Goal: Information Seeking & Learning: Learn about a topic

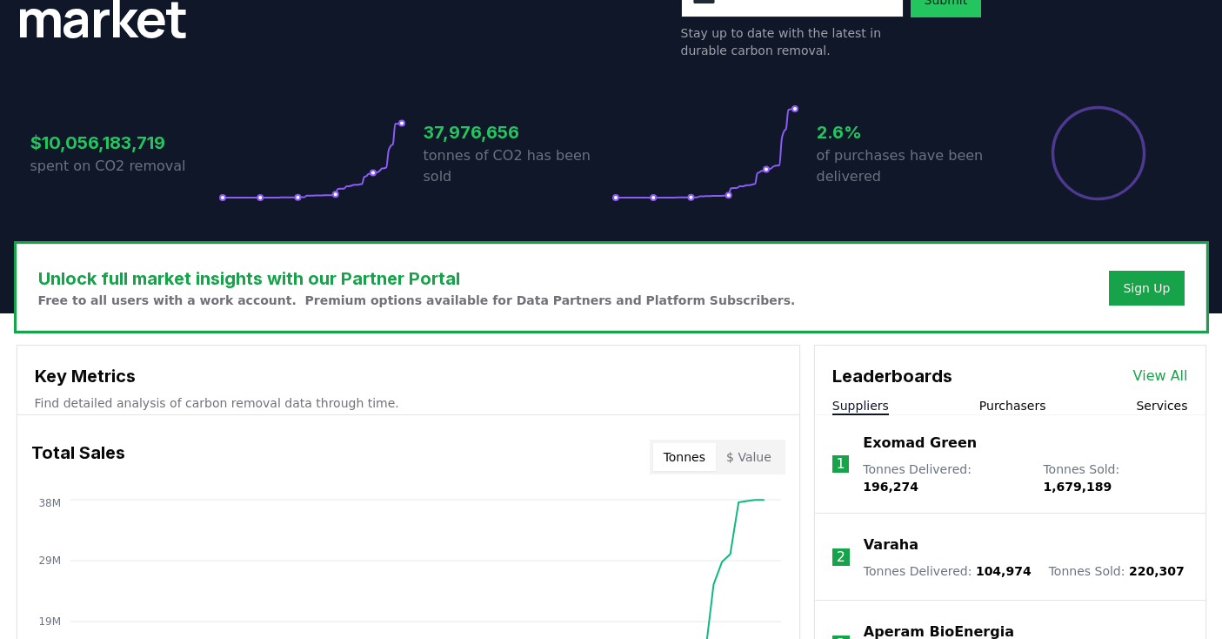
scroll to position [322, 0]
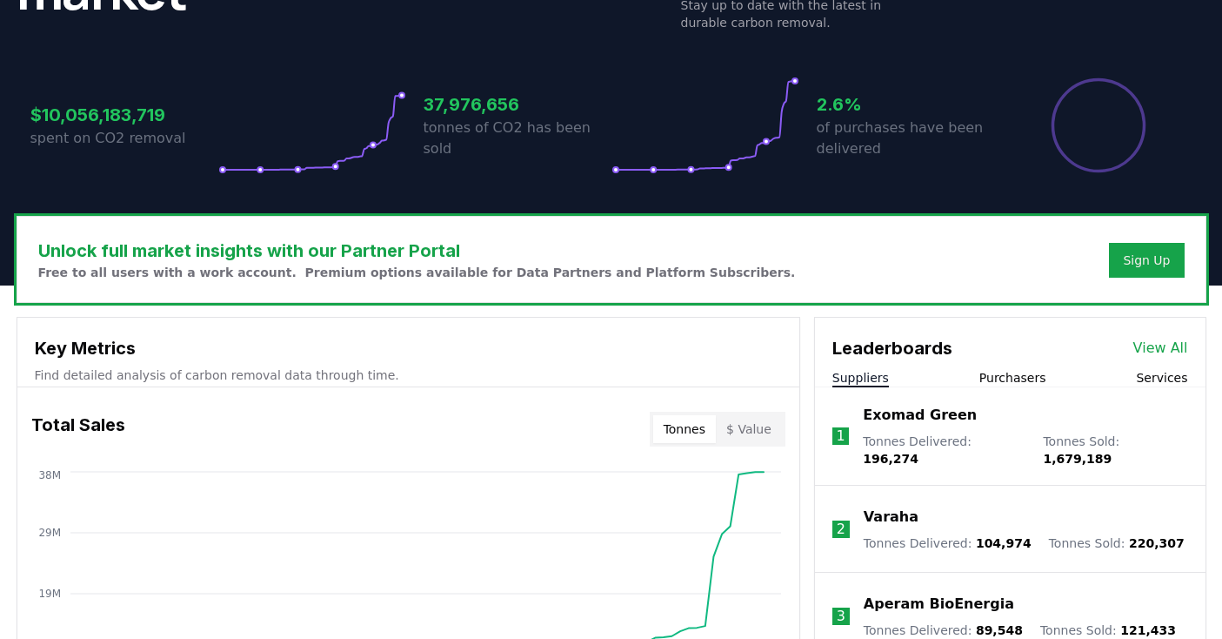
click at [791, 136] on icon at bounding box center [706, 125] width 188 height 97
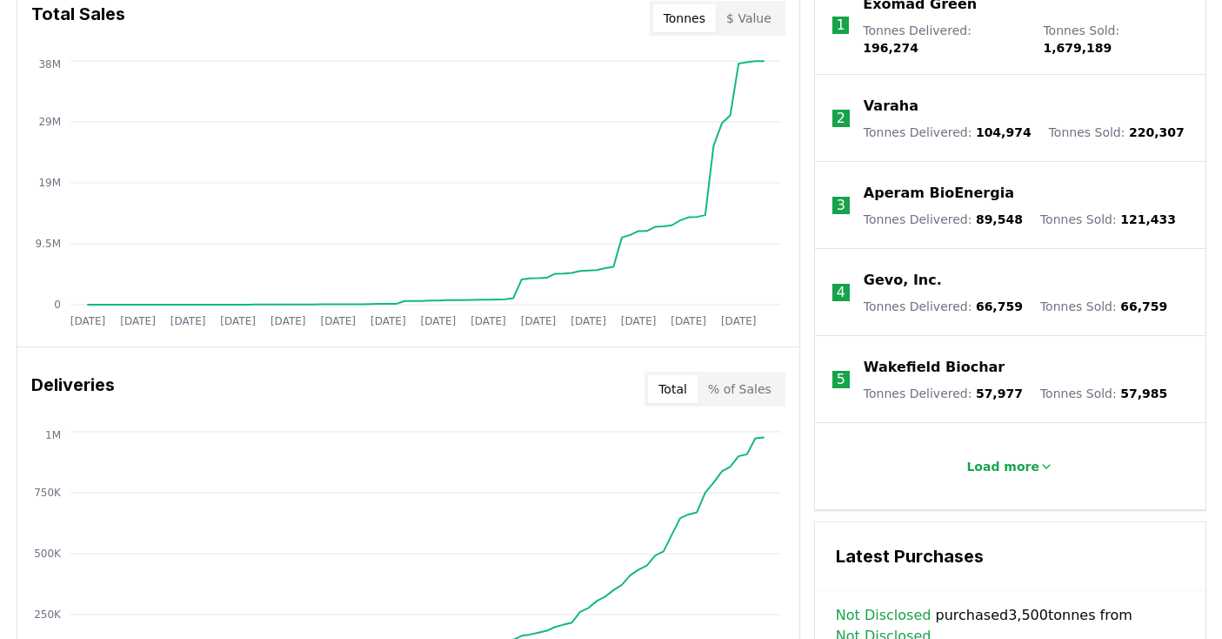
scroll to position [1017, 0]
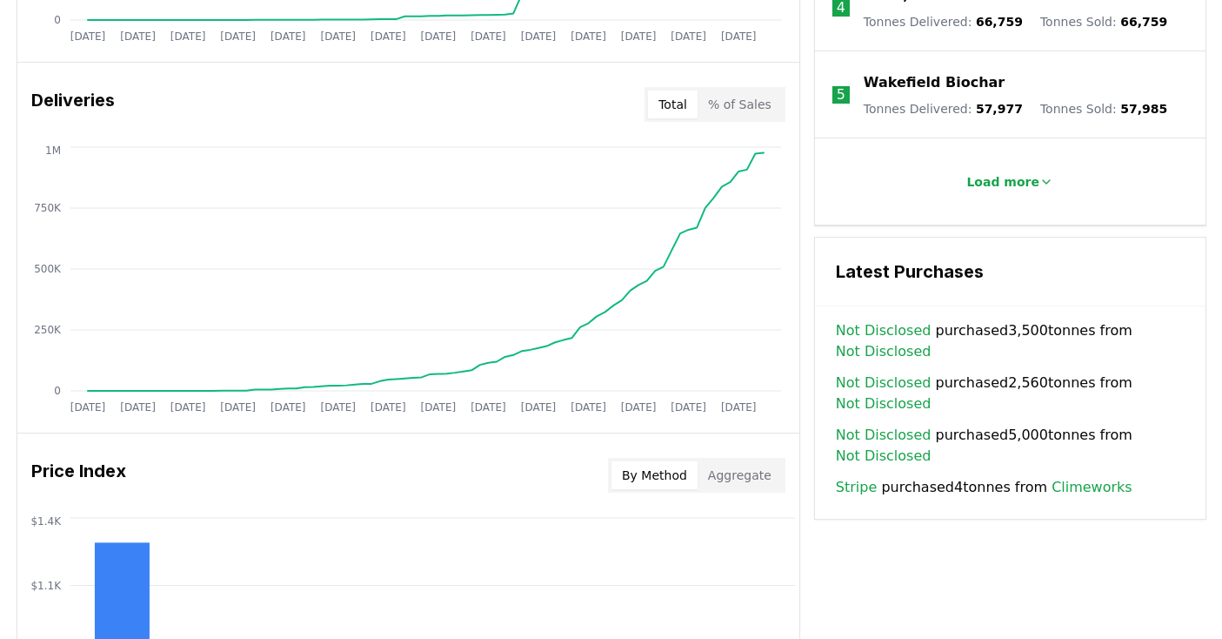
click at [733, 95] on button "% of Sales" at bounding box center [740, 104] width 84 height 28
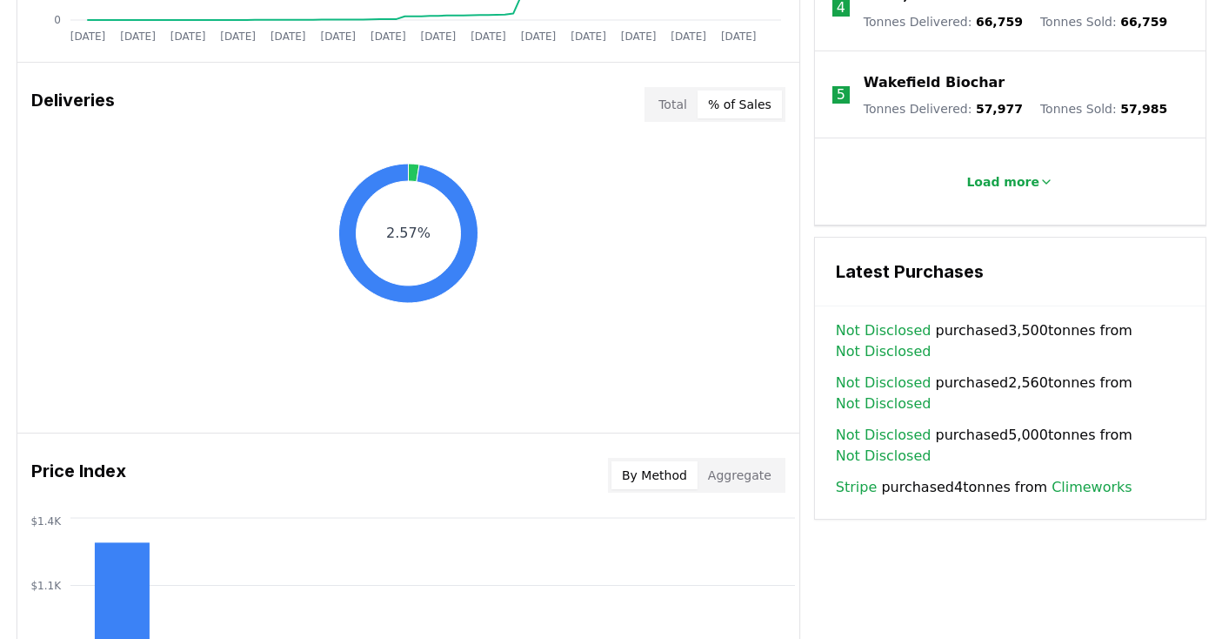
click at [666, 105] on button "Total" at bounding box center [673, 104] width 50 height 28
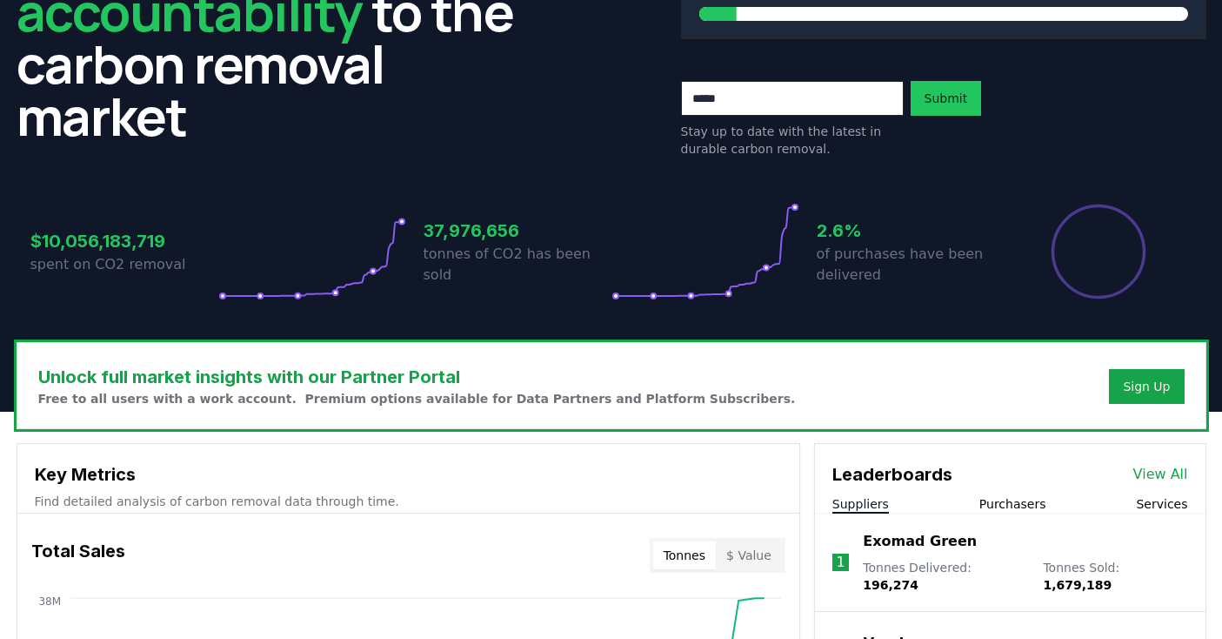
scroll to position [0, 0]
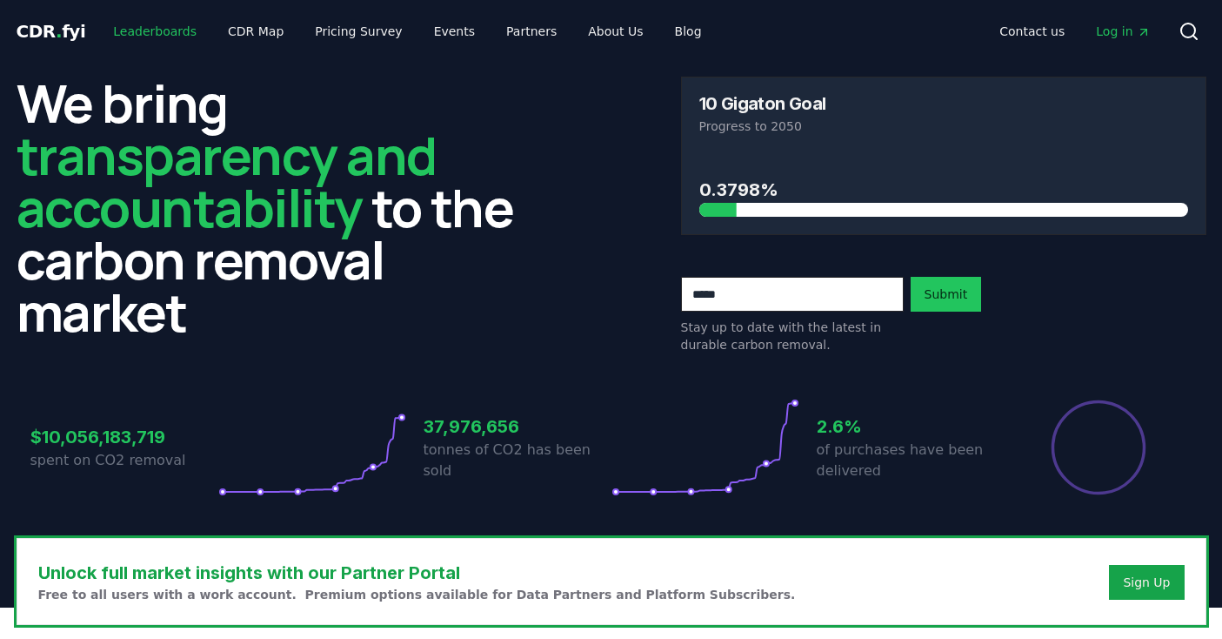
click at [136, 31] on link "Leaderboards" at bounding box center [154, 31] width 111 height 31
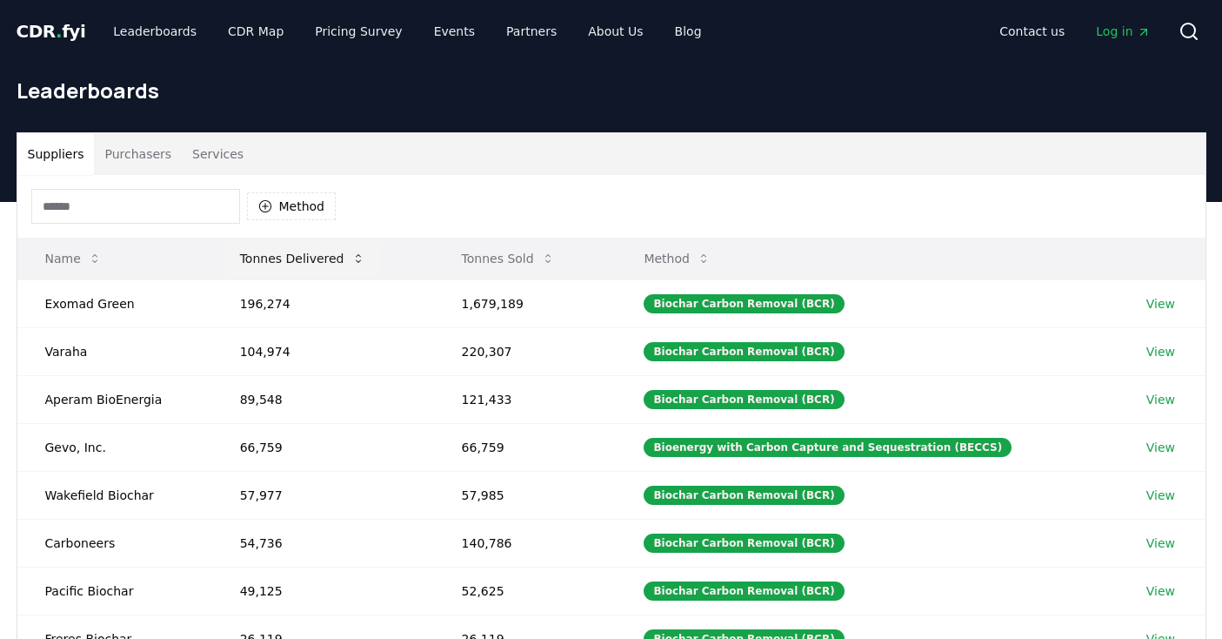
click at [311, 260] on button "Tonnes Delivered" at bounding box center [302, 258] width 153 height 35
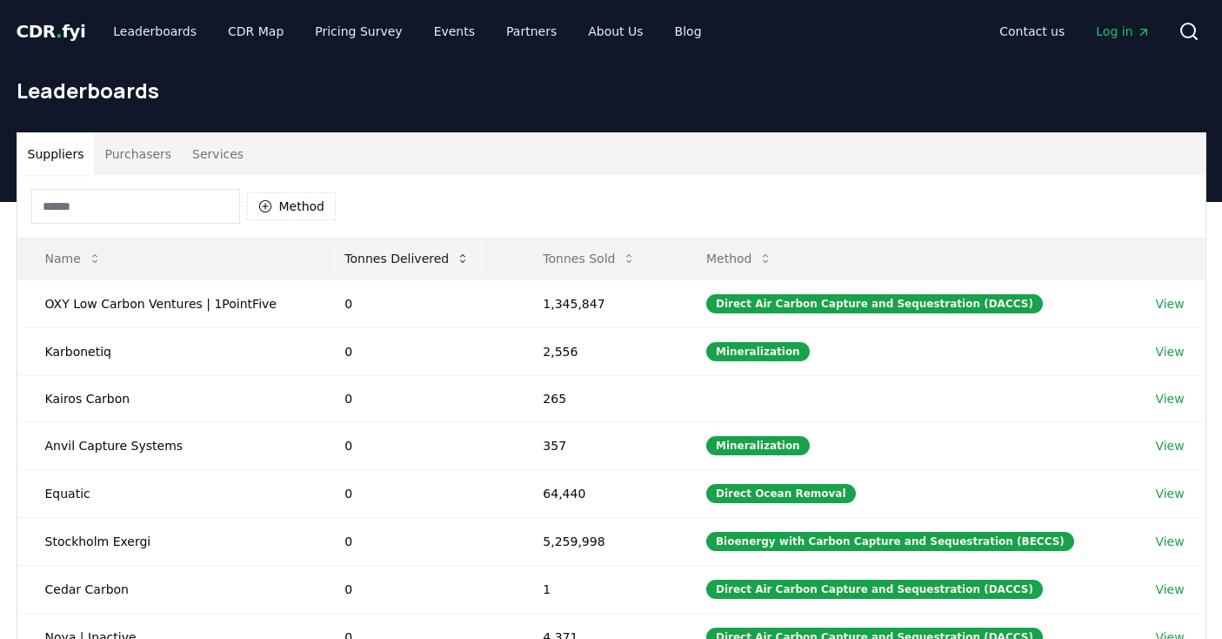
click at [423, 266] on button "Tonnes Delivered" at bounding box center [407, 258] width 153 height 35
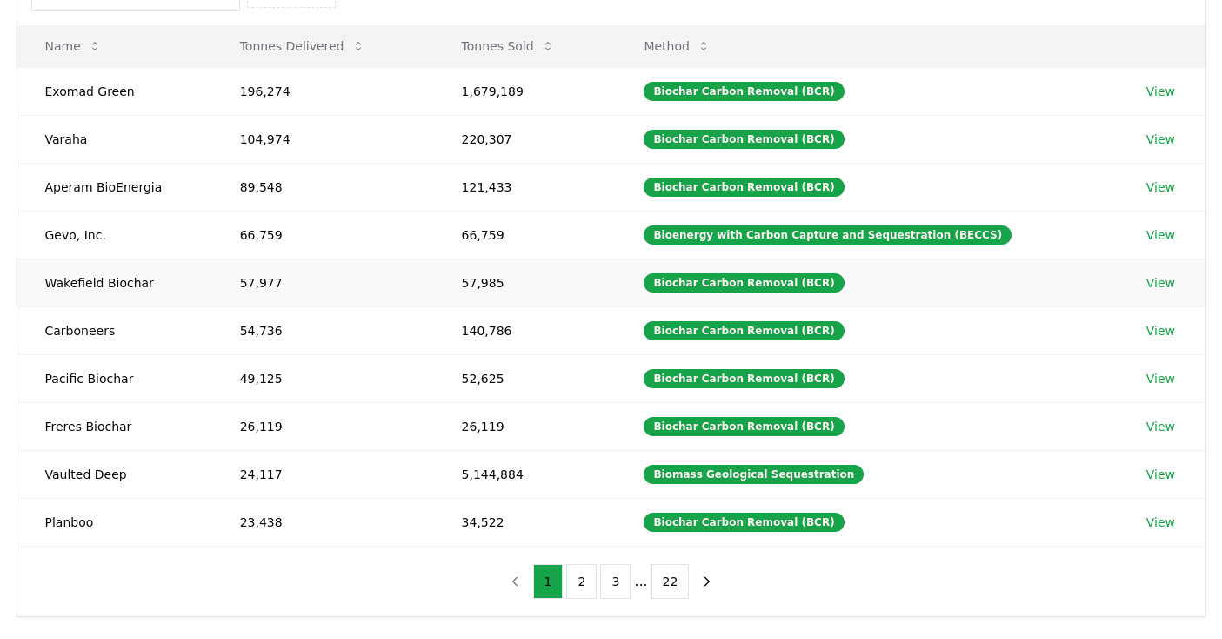
scroll to position [223, 0]
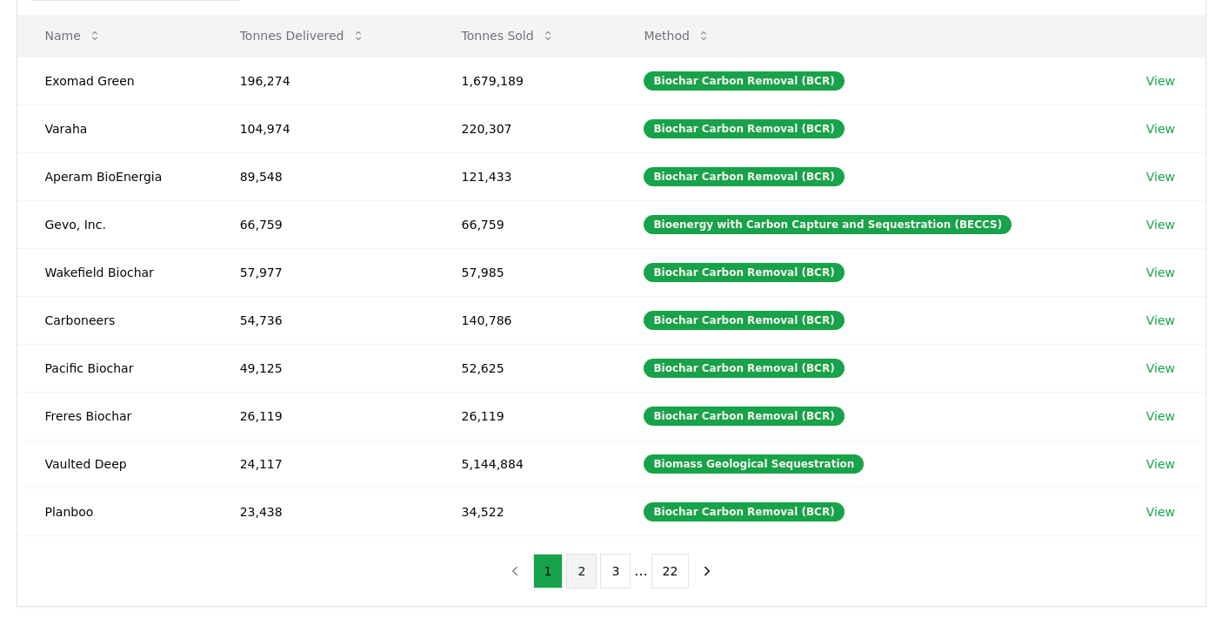
click at [579, 574] on button "2" at bounding box center [581, 570] width 30 height 35
